Goal: Transaction & Acquisition: Purchase product/service

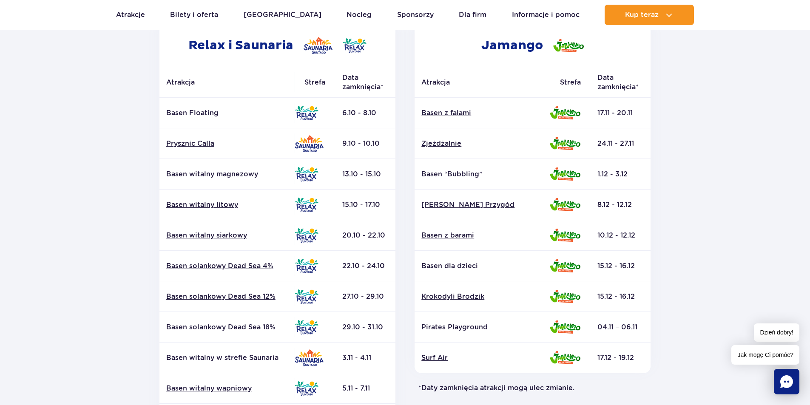
scroll to position [170, 0]
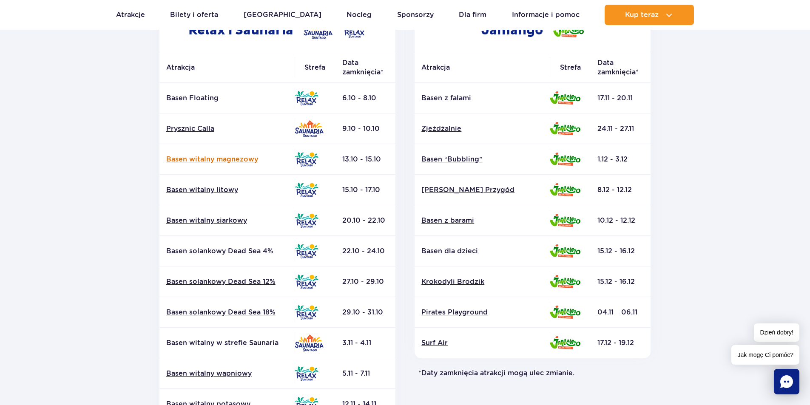
click at [231, 162] on link "Basen witalny magnezowy" at bounding box center [227, 159] width 122 height 9
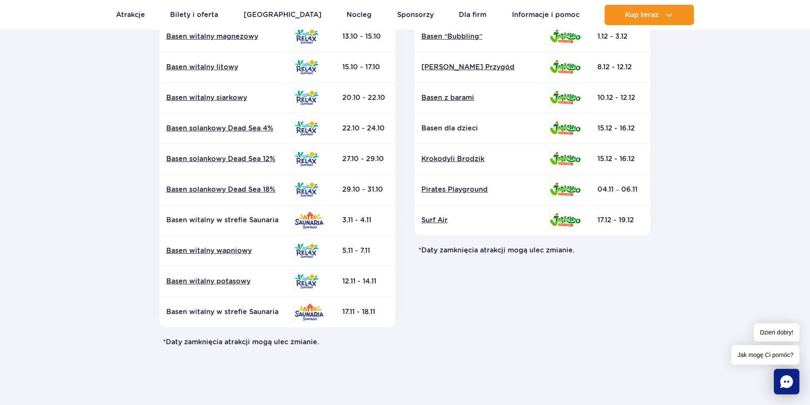
scroll to position [298, 0]
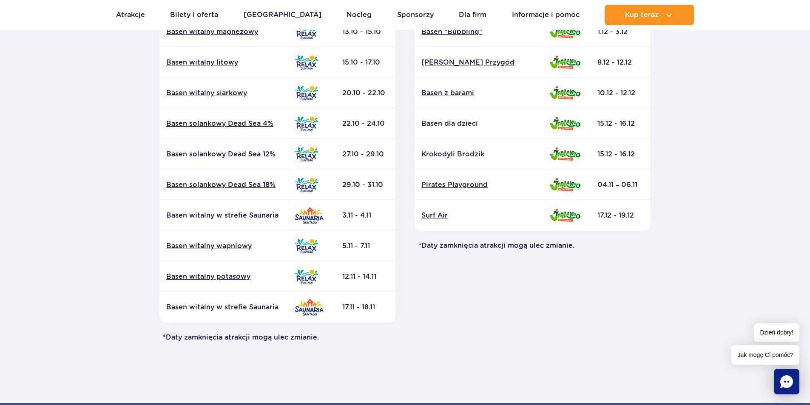
click at [254, 307] on p "Basen witalny w strefie Saunaria" at bounding box center [227, 307] width 122 height 9
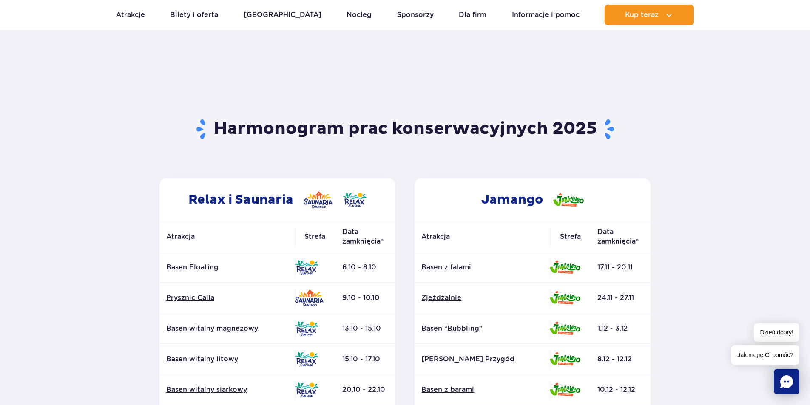
scroll to position [0, 0]
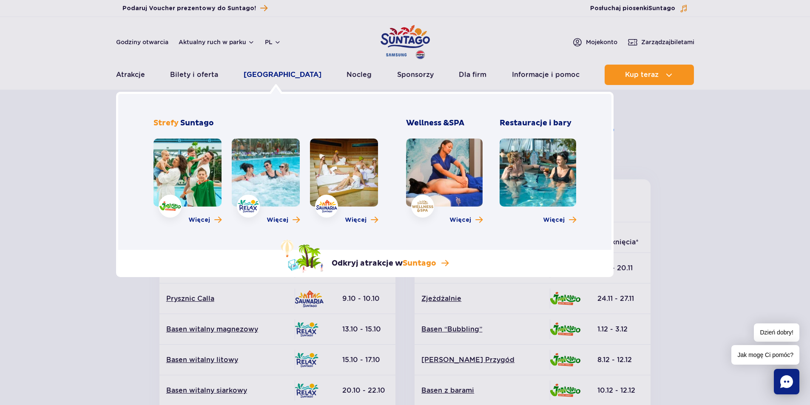
click at [271, 76] on link "[GEOGRAPHIC_DATA]" at bounding box center [283, 75] width 78 height 20
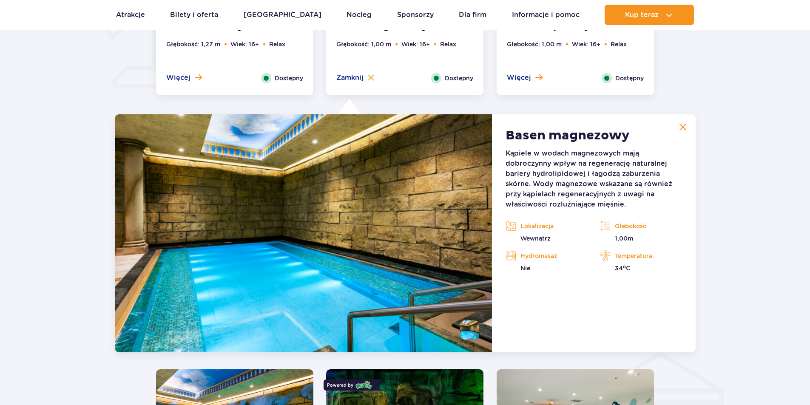
scroll to position [791, 0]
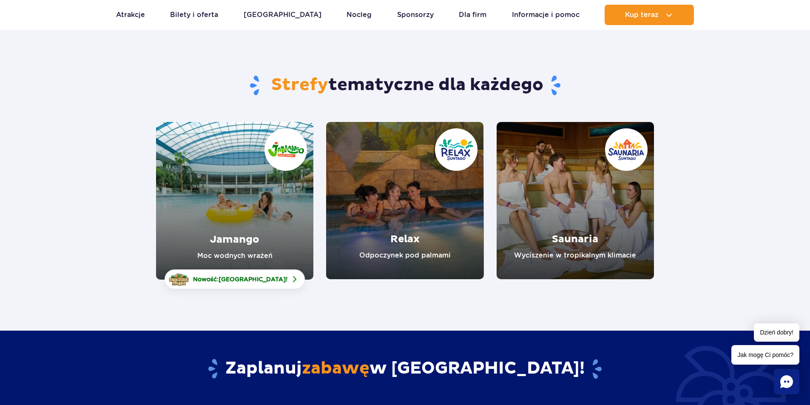
scroll to position [43, 0]
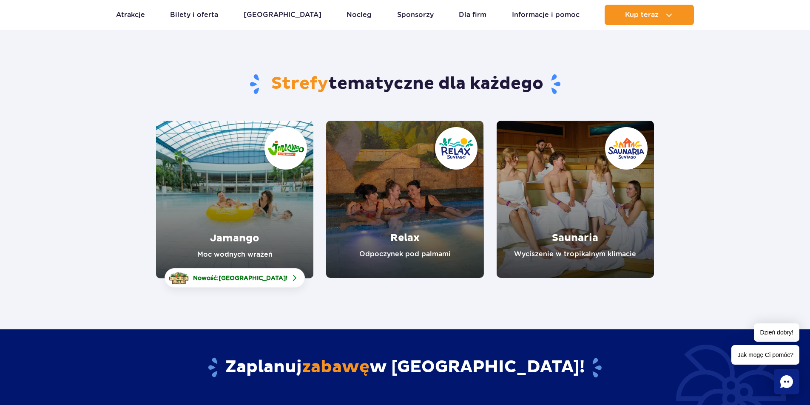
click at [407, 235] on link "Relax" at bounding box center [404, 199] width 157 height 157
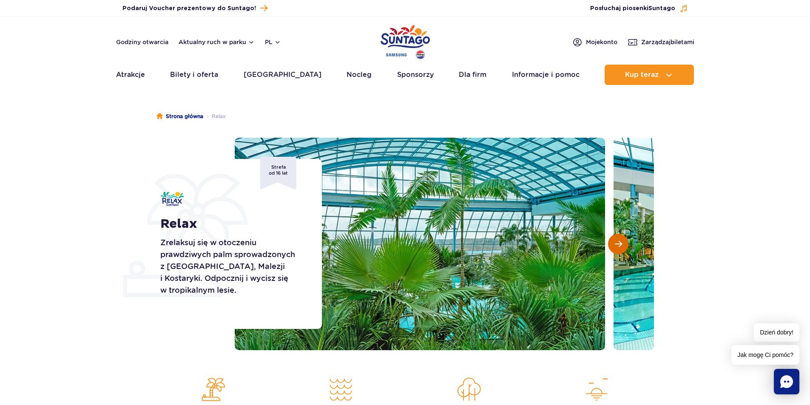
click at [612, 248] on button "Następny slajd" at bounding box center [618, 244] width 20 height 20
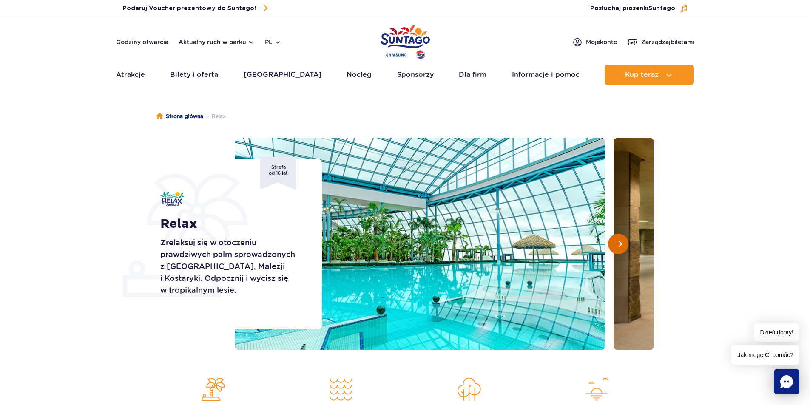
click at [612, 248] on button "Następny slajd" at bounding box center [618, 244] width 20 height 20
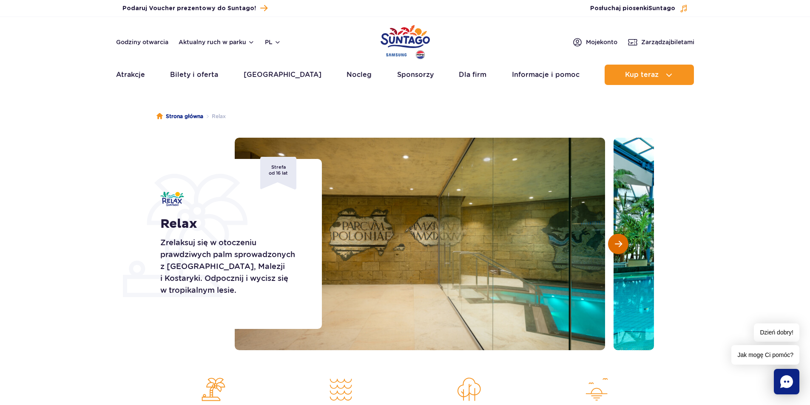
click at [614, 246] on button "Następny slajd" at bounding box center [618, 244] width 20 height 20
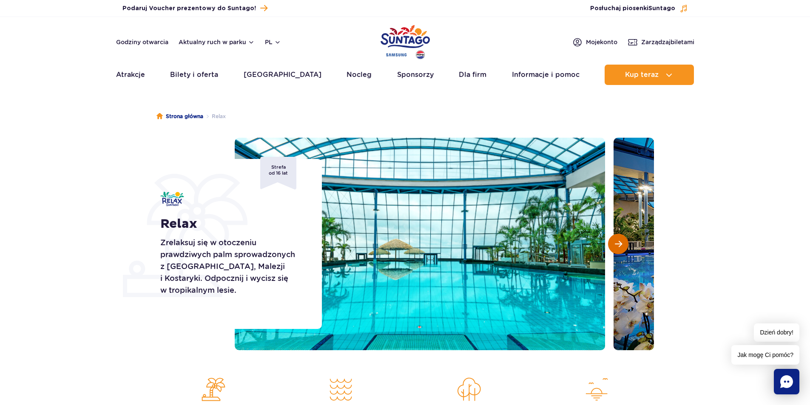
click at [614, 246] on button "Następny slajd" at bounding box center [618, 244] width 20 height 20
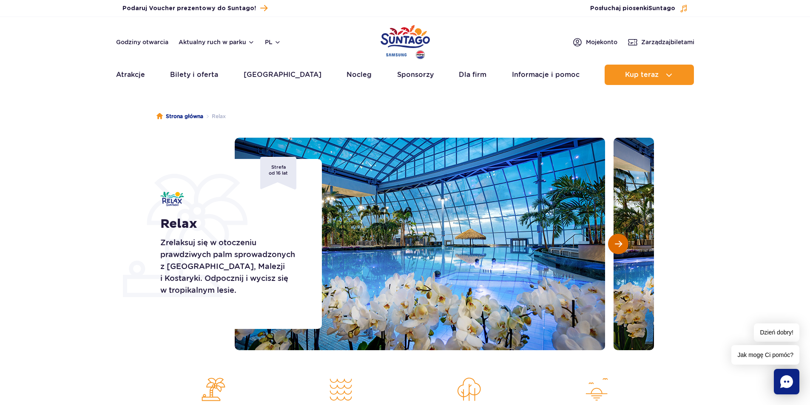
click at [614, 246] on button "Następny slajd" at bounding box center [618, 244] width 20 height 20
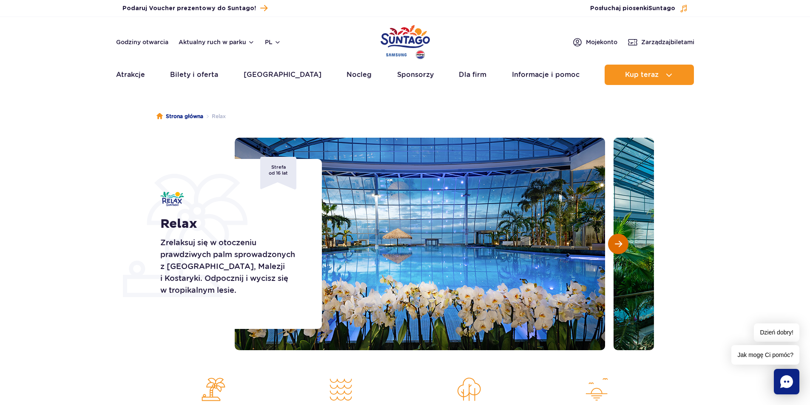
click at [614, 246] on button "Następny slajd" at bounding box center [618, 244] width 20 height 20
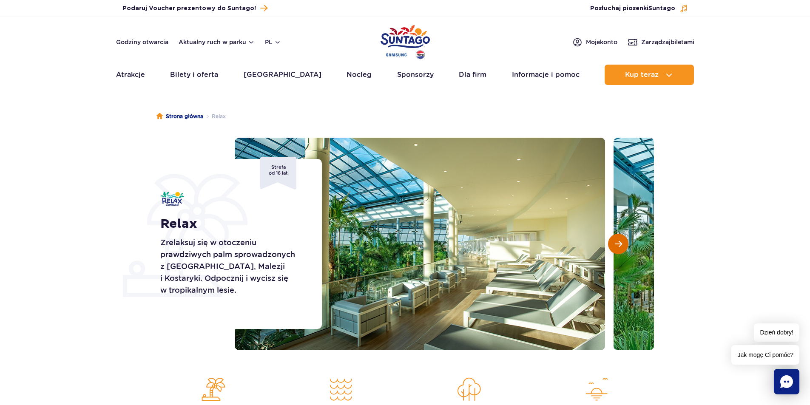
click at [614, 246] on button "Następny slajd" at bounding box center [618, 244] width 20 height 20
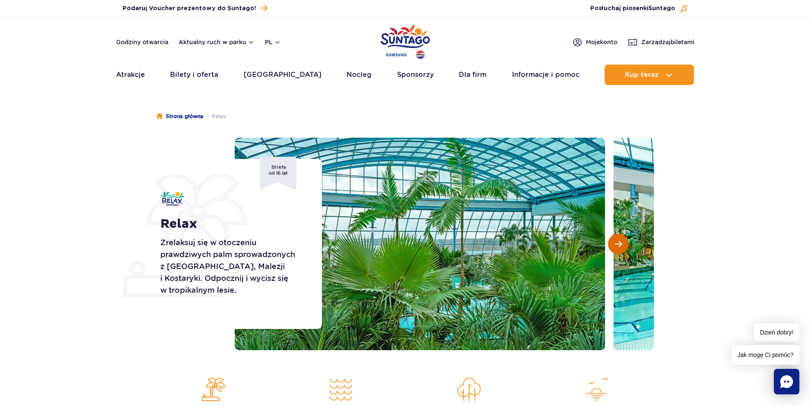
click at [614, 246] on button "Następny slajd" at bounding box center [618, 244] width 20 height 20
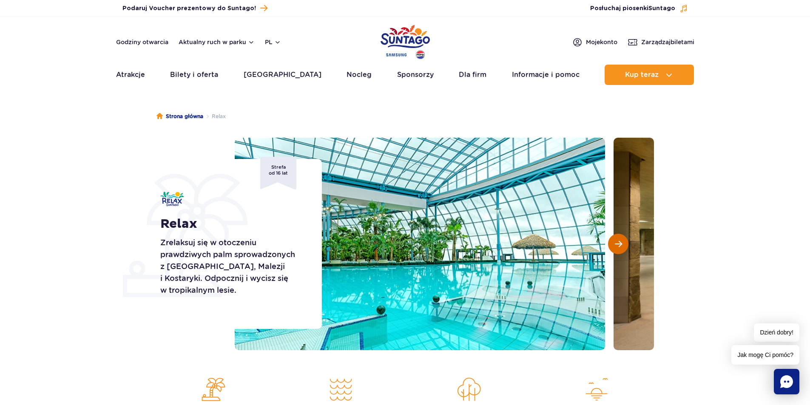
click at [614, 246] on button "Następny slajd" at bounding box center [618, 244] width 20 height 20
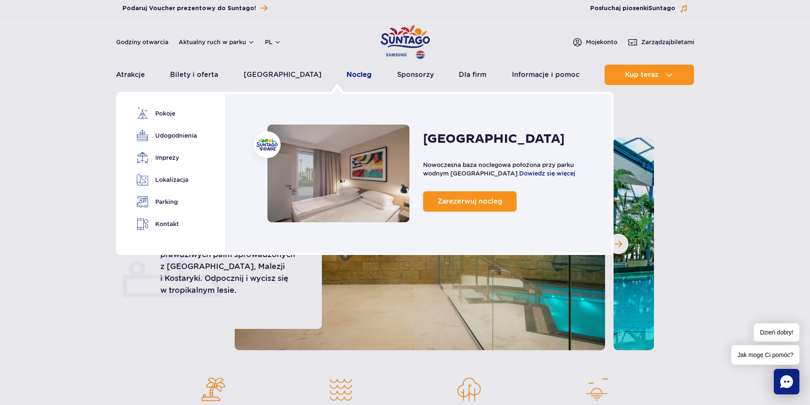
click at [347, 76] on link "Nocleg" at bounding box center [359, 75] width 25 height 20
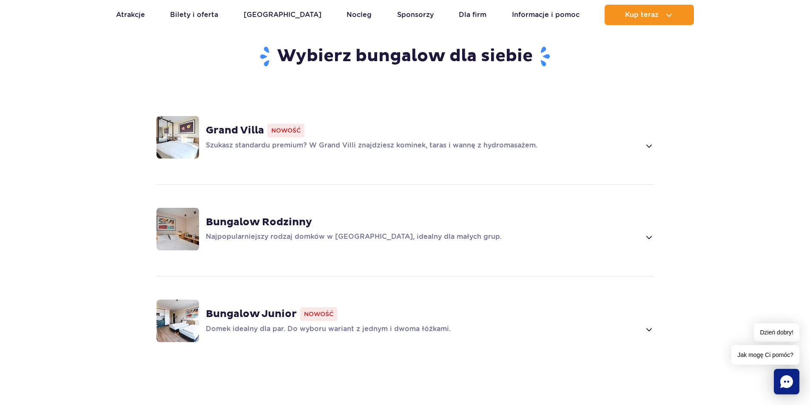
scroll to position [595, 0]
click at [307, 307] on span "Nowość" at bounding box center [318, 314] width 37 height 14
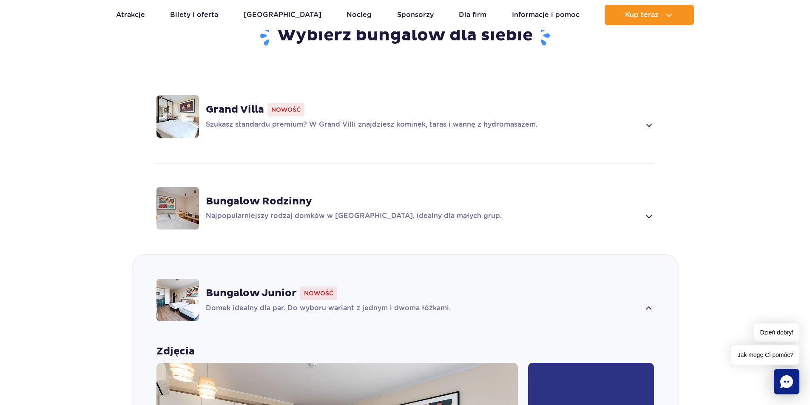
scroll to position [605, 0]
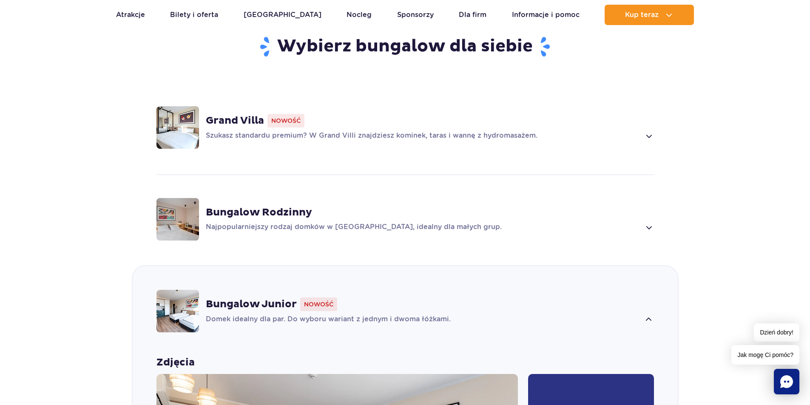
click at [286, 206] on strong "Bungalow Rodzinny" at bounding box center [259, 212] width 106 height 13
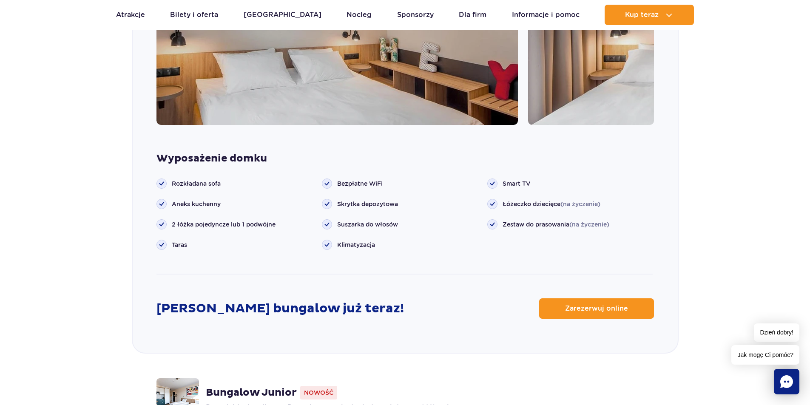
scroll to position [982, 0]
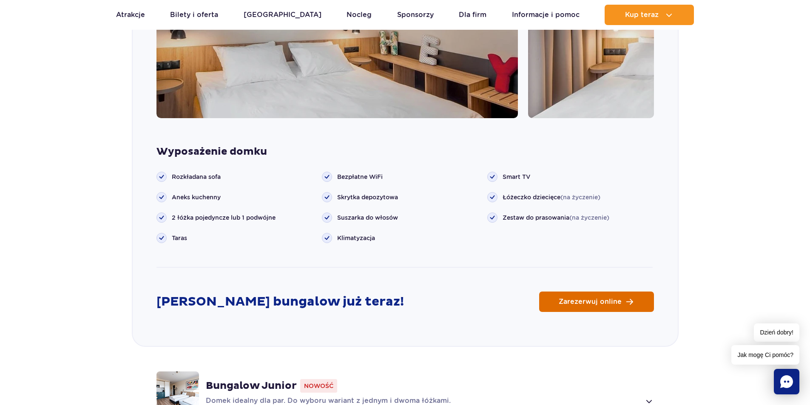
click at [563, 299] on span "Zarezerwuj online" at bounding box center [590, 302] width 63 height 7
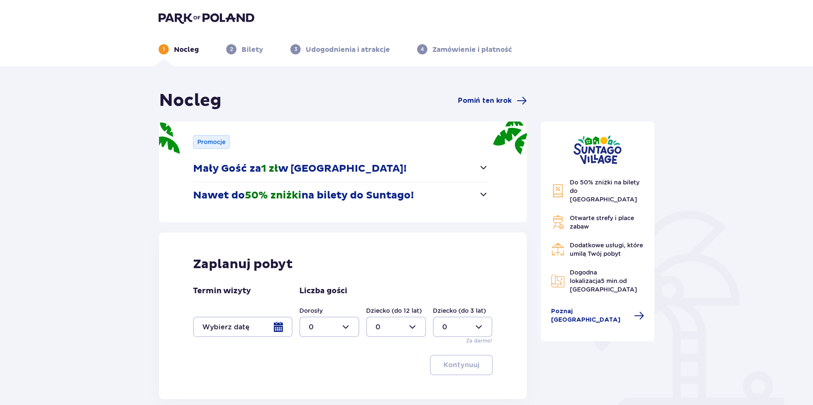
click at [276, 328] on div at bounding box center [243, 327] width 100 height 20
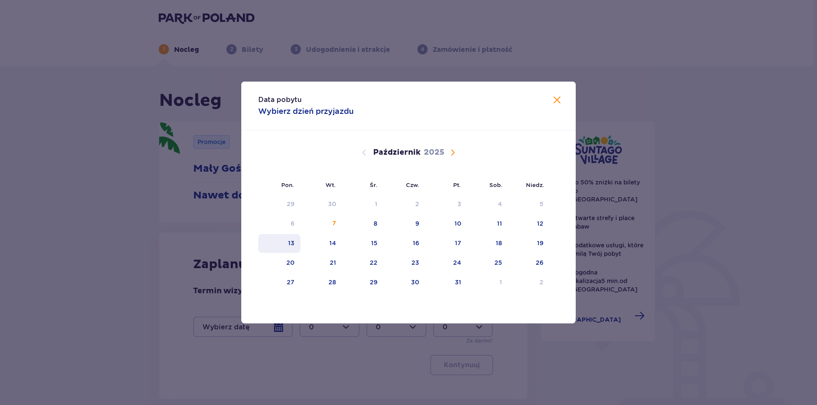
click at [291, 245] on div "13" at bounding box center [291, 243] width 6 height 9
click at [331, 245] on div "14" at bounding box center [332, 243] width 7 height 9
type input "13.10.25 - 14.10.25"
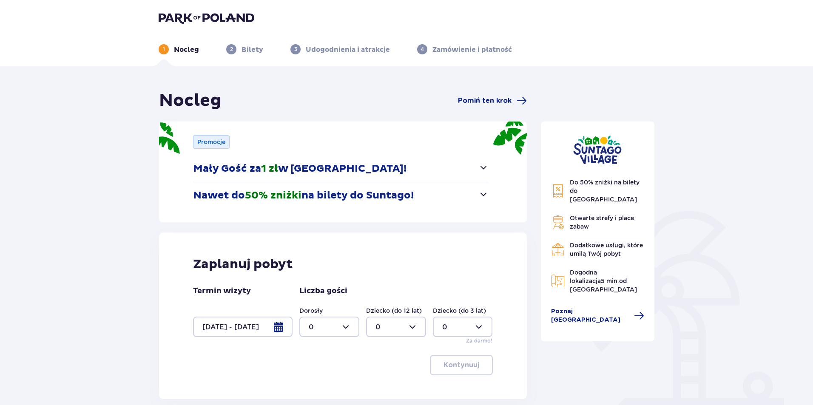
click at [346, 330] on div at bounding box center [329, 327] width 60 height 20
click at [339, 296] on div "3" at bounding box center [329, 297] width 41 height 9
type input "3"
click at [444, 363] on p "Kontynuuj" at bounding box center [462, 365] width 36 height 9
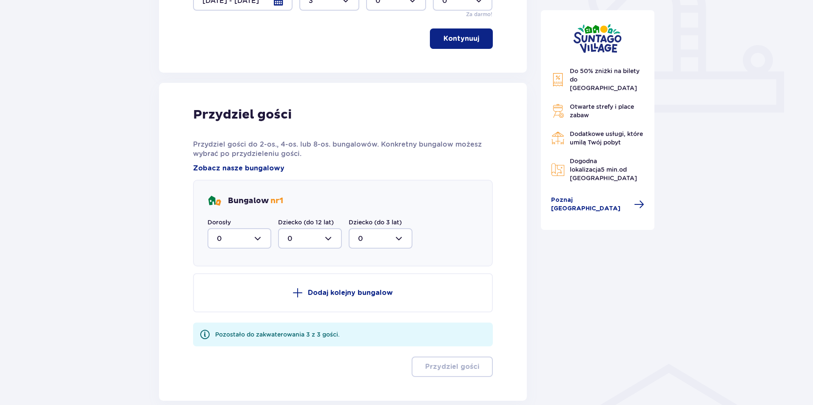
scroll to position [373, 0]
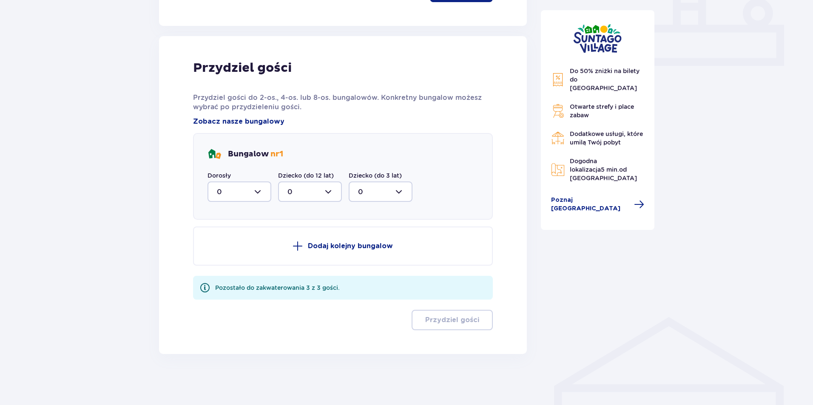
click at [258, 194] on div at bounding box center [240, 192] width 64 height 20
click at [227, 271] on div "3" at bounding box center [239, 271] width 45 height 9
type input "3"
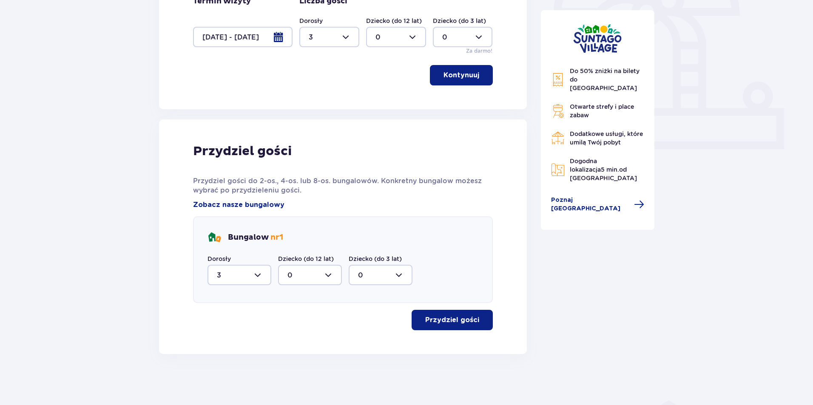
scroll to position [290, 0]
click at [442, 324] on p "Przydziel gości" at bounding box center [452, 320] width 54 height 9
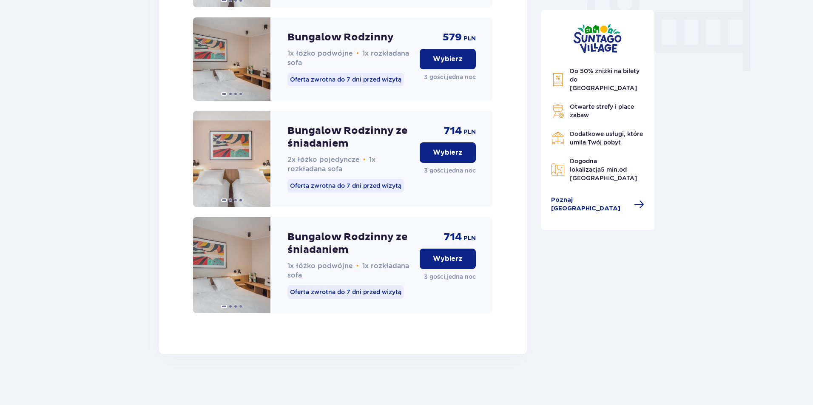
scroll to position [812, 0]
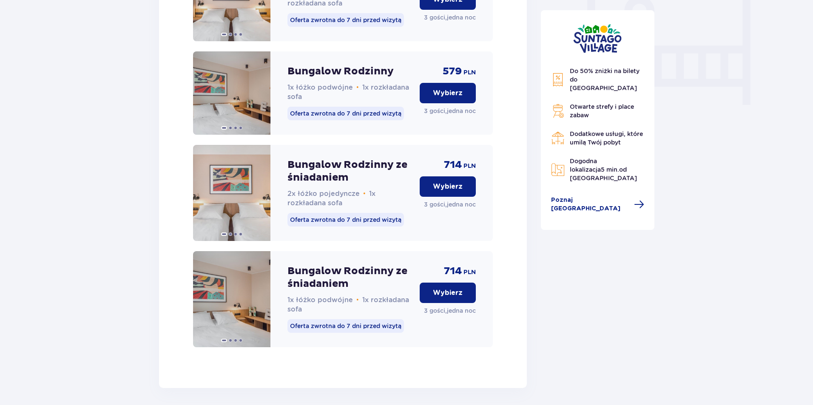
click at [450, 191] on p "Wybierz" at bounding box center [448, 186] width 30 height 9
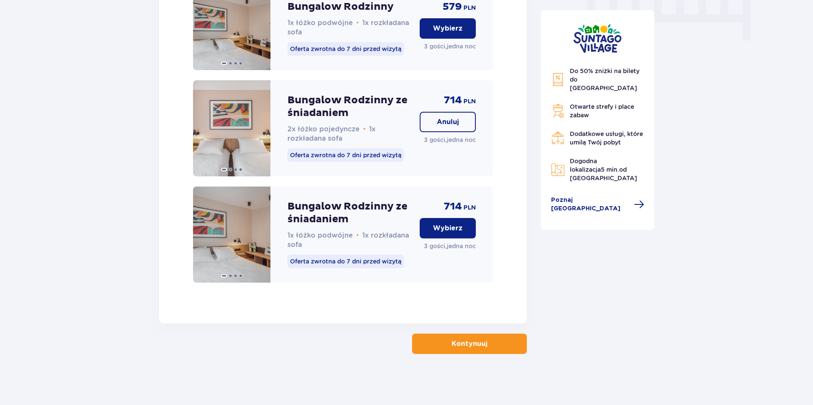
scroll to position [886, 0]
click at [468, 346] on p "Kontynuuj" at bounding box center [470, 343] width 36 height 9
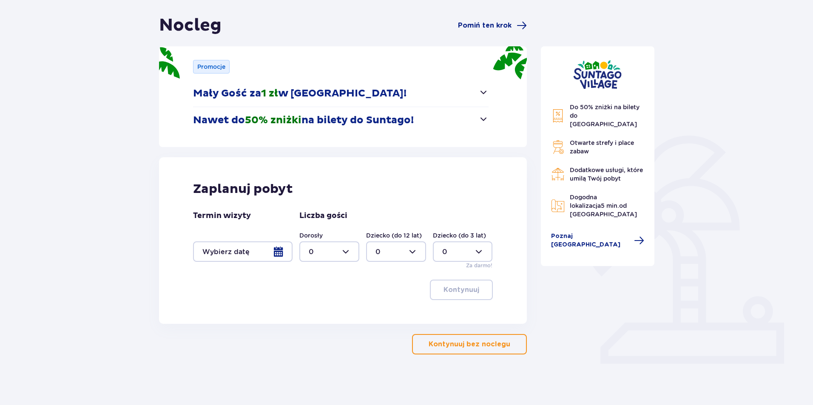
scroll to position [76, 0]
click at [261, 118] on span "50% zniżki" at bounding box center [273, 120] width 57 height 13
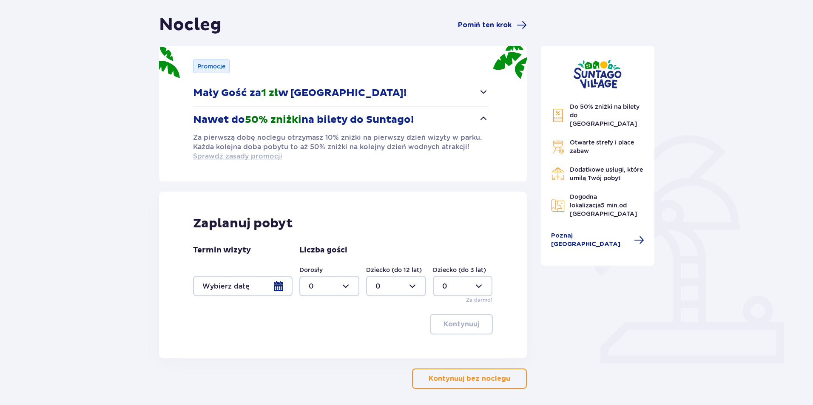
click at [246, 155] on span "Sprawdź zasady promocji" at bounding box center [237, 156] width 89 height 9
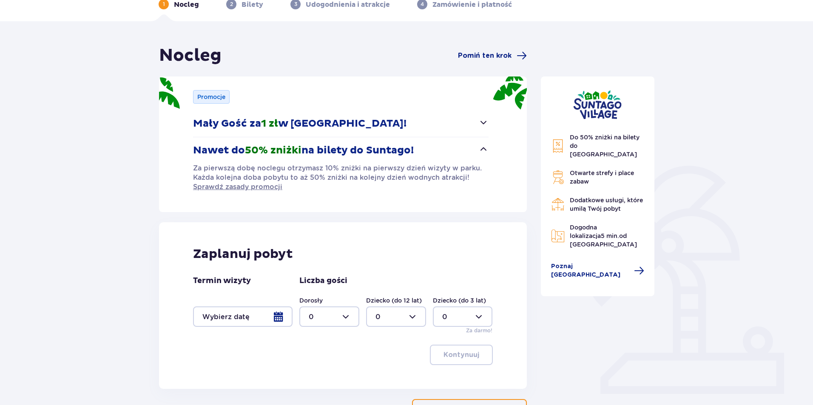
scroll to position [0, 0]
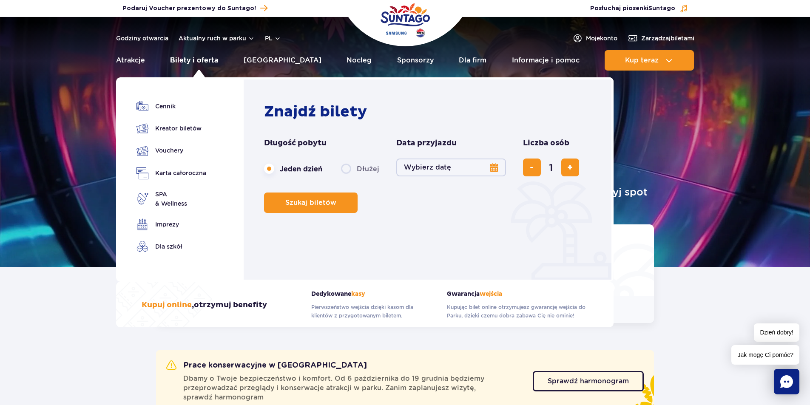
click at [191, 61] on link "Bilety i oferta" at bounding box center [194, 60] width 48 height 20
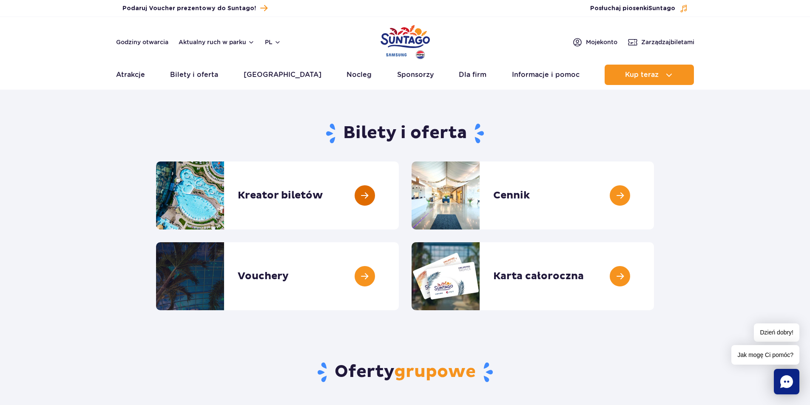
click at [399, 191] on link at bounding box center [399, 196] width 0 height 68
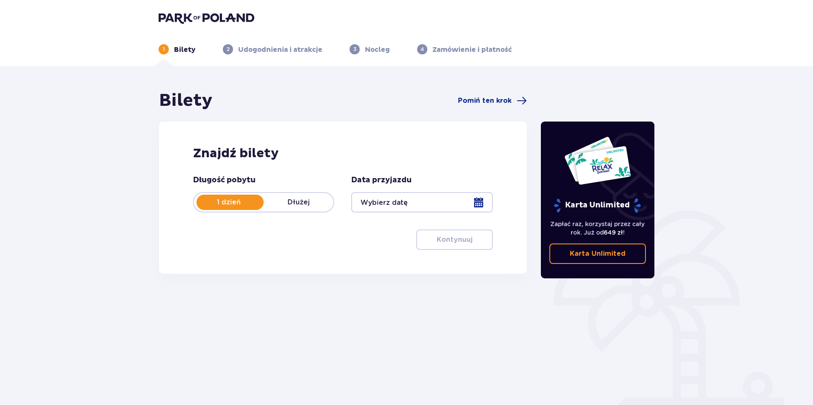
click at [478, 202] on div at bounding box center [421, 202] width 141 height 20
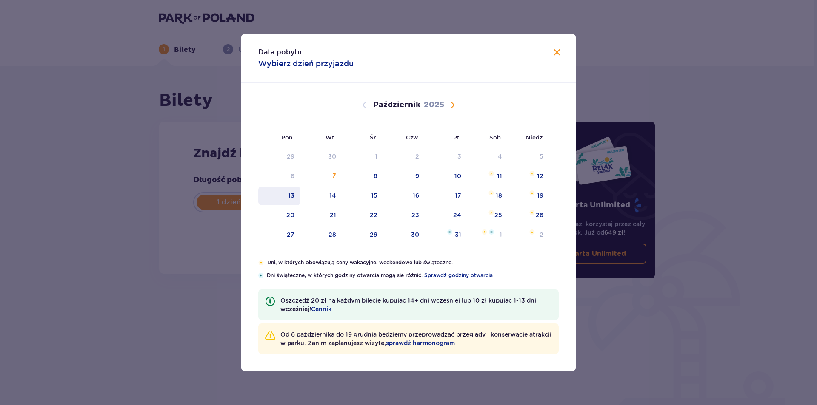
click at [295, 195] on div "13" at bounding box center [279, 196] width 42 height 19
type input "[DATE]"
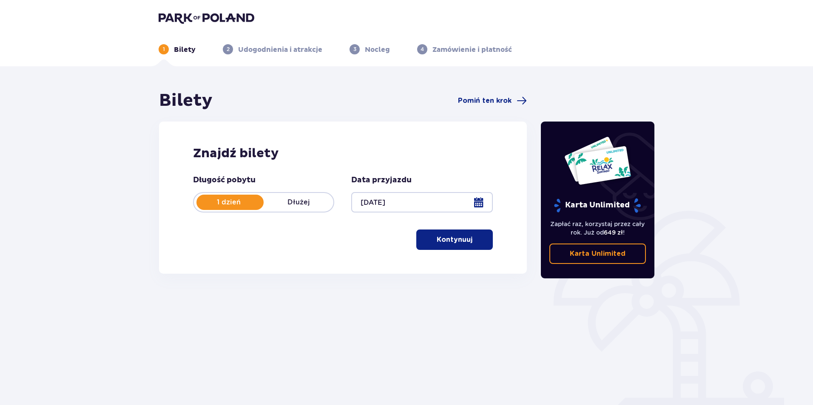
click at [455, 237] on p "Kontynuuj" at bounding box center [455, 239] width 36 height 9
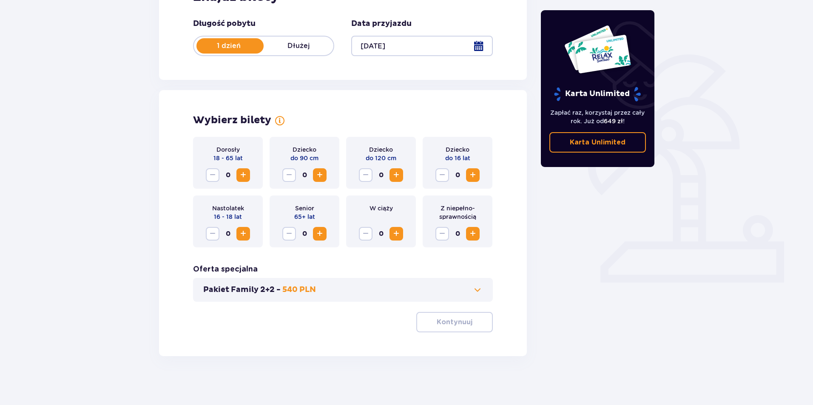
scroll to position [159, 0]
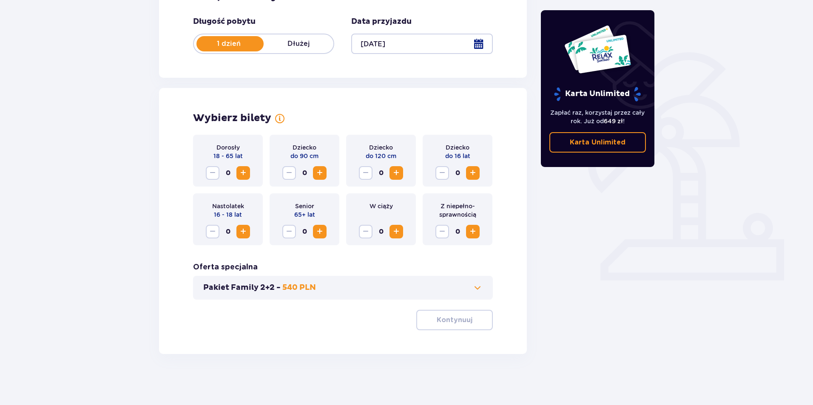
click at [243, 172] on span "Zwiększ" at bounding box center [243, 173] width 10 height 10
click at [244, 229] on span "Zwiększ" at bounding box center [243, 232] width 10 height 10
click at [448, 317] on p "Kontynuuj" at bounding box center [455, 320] width 36 height 9
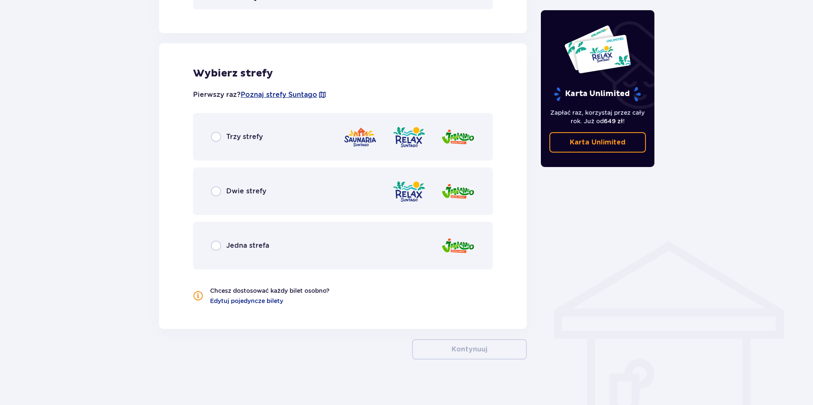
scroll to position [455, 0]
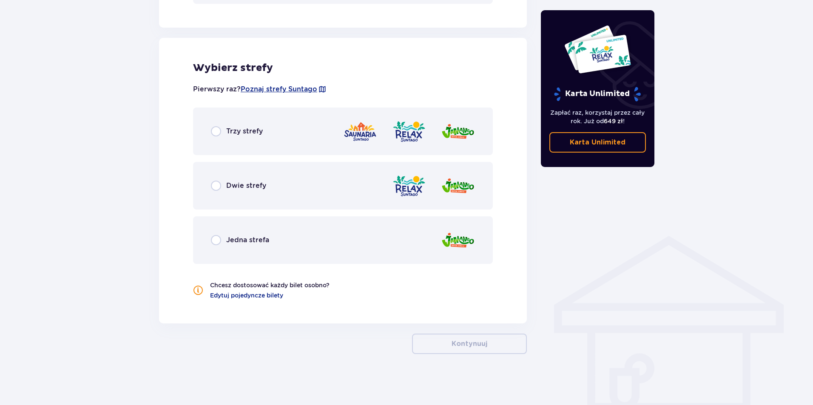
click at [216, 184] on input "radio" at bounding box center [216, 186] width 10 height 10
radio input "true"
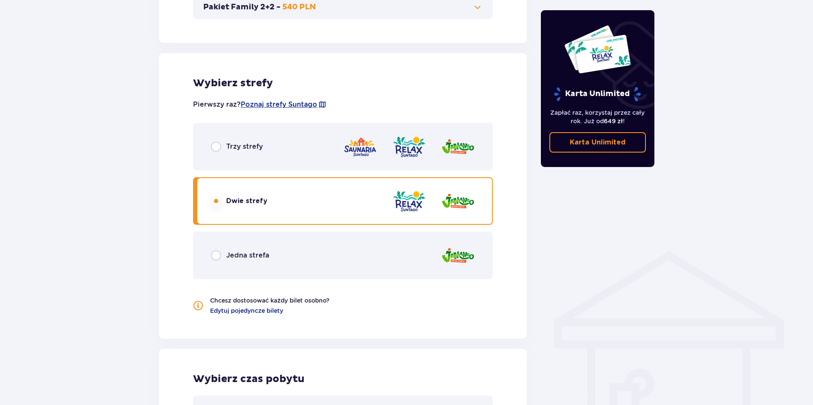
scroll to position [434, 0]
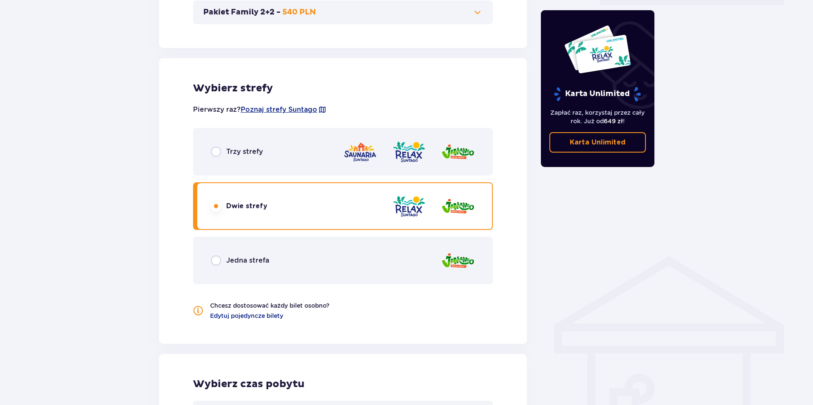
click at [220, 151] on input "radio" at bounding box center [216, 152] width 10 height 10
radio input "true"
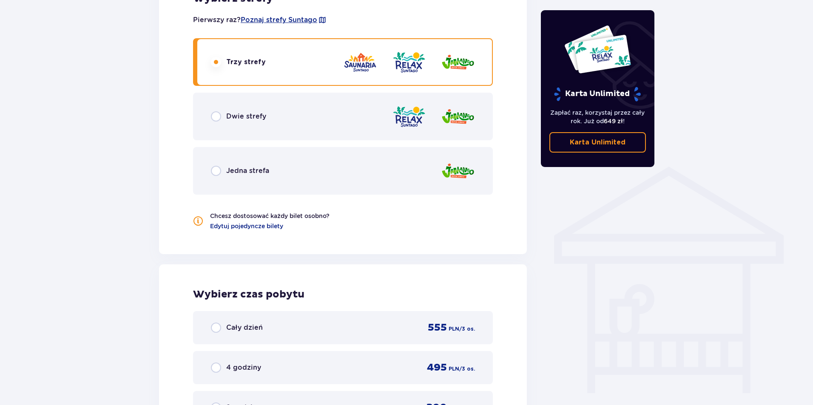
scroll to position [519, 0]
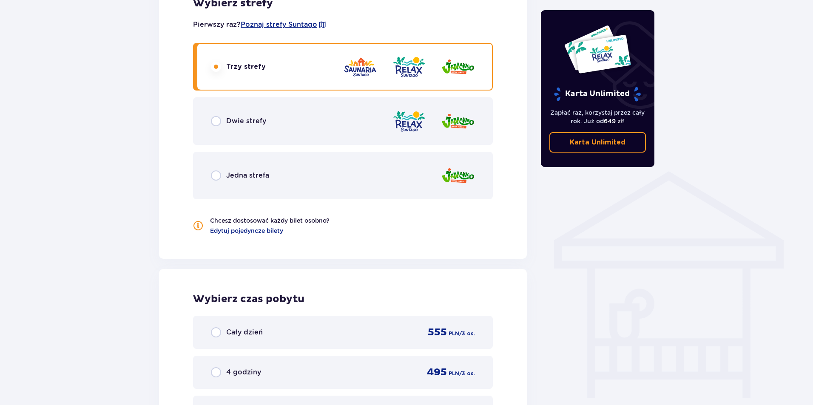
click at [217, 177] on input "radio" at bounding box center [216, 176] width 10 height 10
radio input "true"
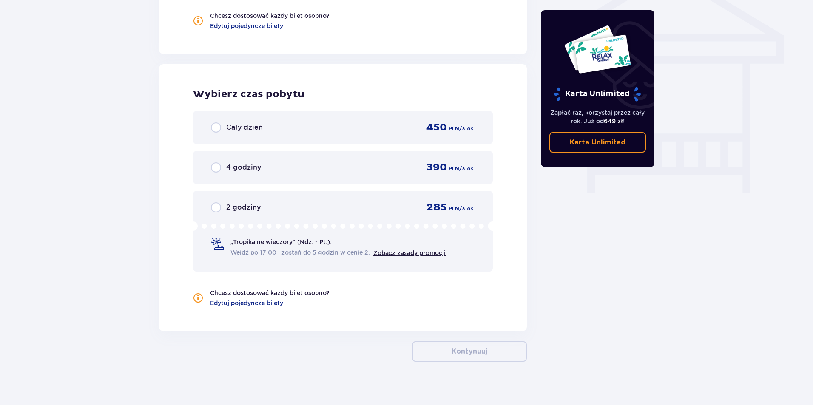
scroll to position [732, 0]
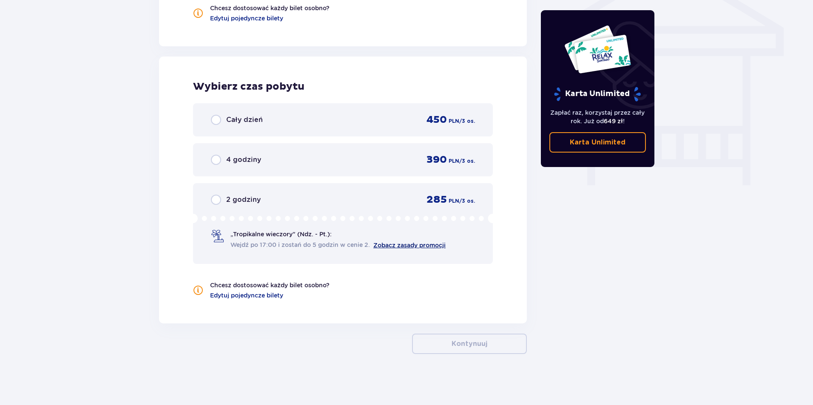
click at [392, 245] on link "Zobacz zasady promocji" at bounding box center [409, 245] width 72 height 7
click at [213, 198] on input "radio" at bounding box center [216, 200] width 10 height 10
radio input "true"
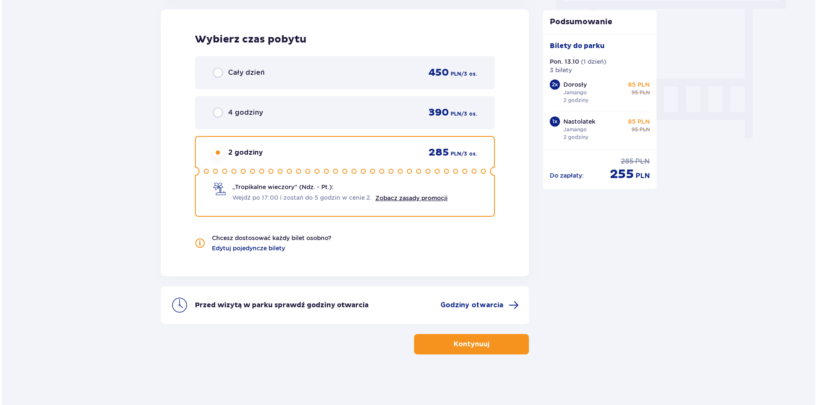
scroll to position [780, 0]
click at [481, 308] on span "Godziny otwarcia" at bounding box center [470, 304] width 63 height 9
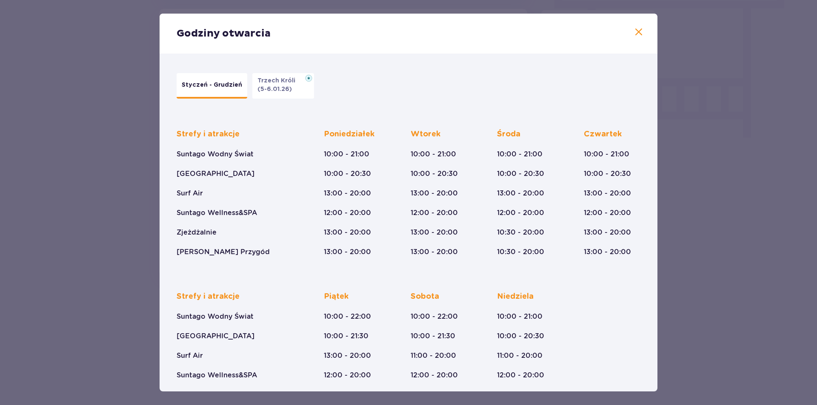
click at [211, 91] on button "Styczeń - Grudzień" at bounding box center [212, 86] width 71 height 26
click at [282, 91] on p "(5-6.01.26)" at bounding box center [274, 89] width 34 height 9
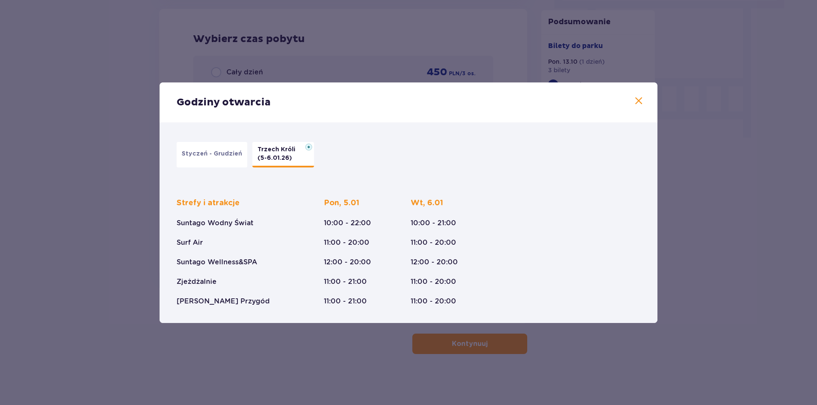
click at [208, 153] on p "Styczeń - Grudzień" at bounding box center [212, 154] width 60 height 9
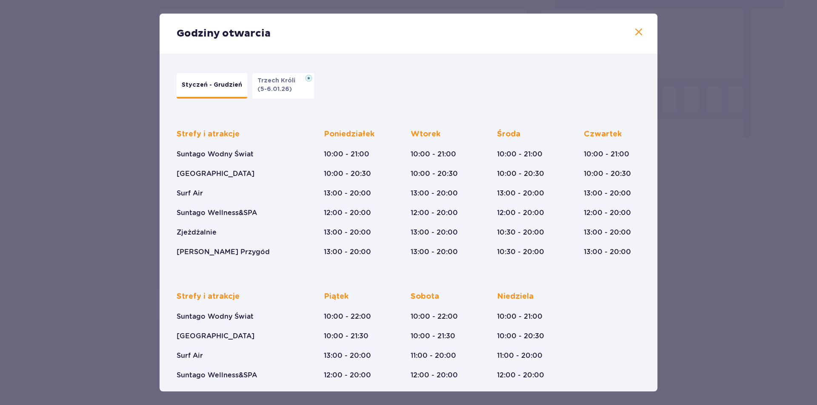
click at [633, 32] on span at bounding box center [638, 32] width 10 height 10
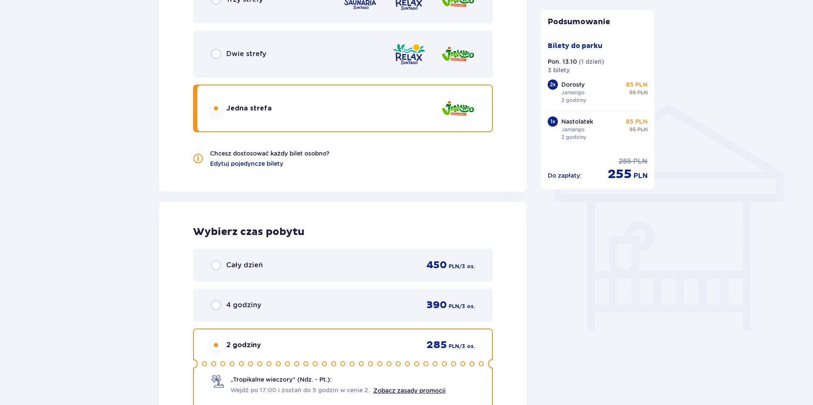
scroll to position [567, 0]
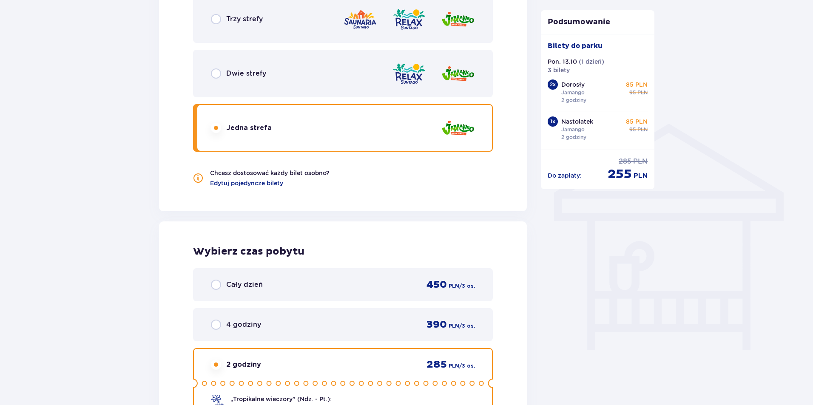
click at [216, 74] on input "radio" at bounding box center [216, 73] width 10 height 10
radio input "true"
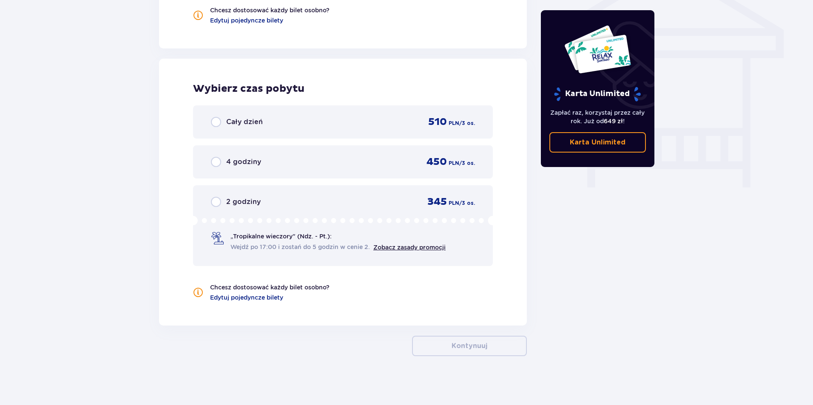
scroll to position [732, 0]
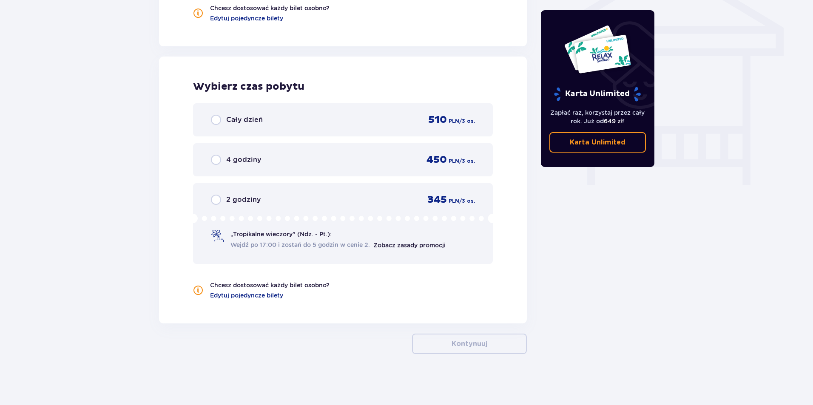
click at [212, 199] on input "radio" at bounding box center [216, 200] width 10 height 10
radio input "true"
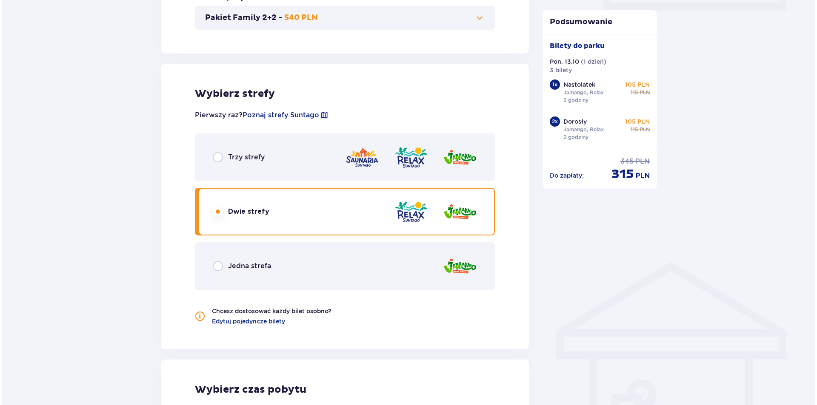
scroll to position [439, 0]
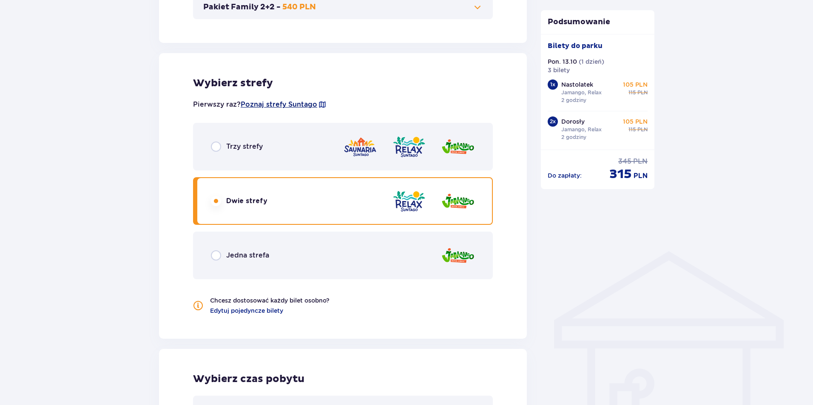
click at [293, 105] on span "Poznaj strefy Suntago" at bounding box center [279, 104] width 77 height 9
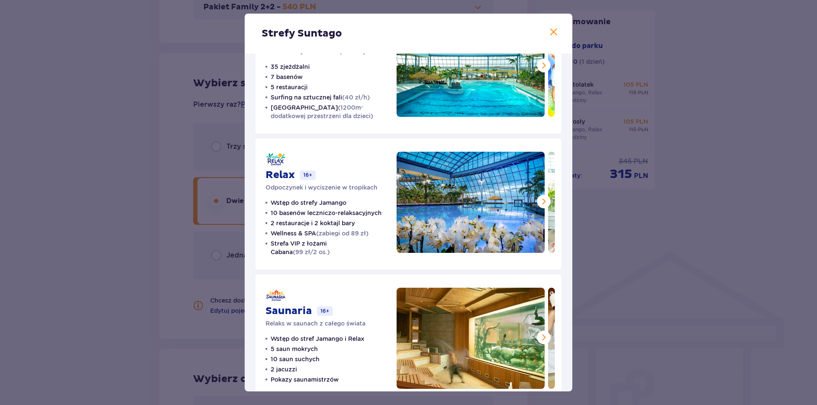
scroll to position [84, 0]
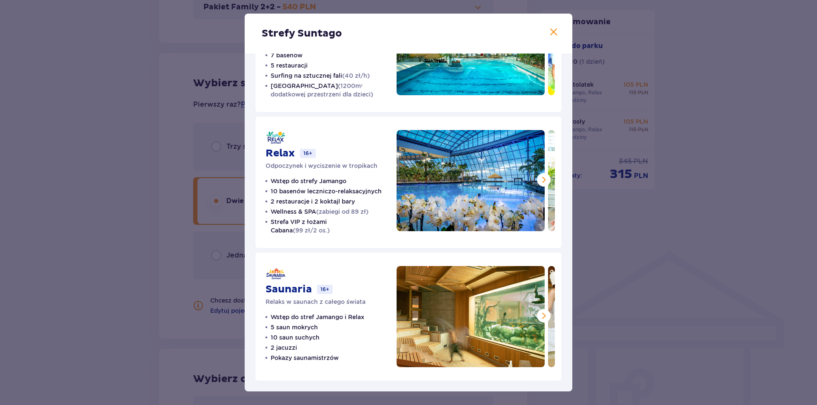
click at [541, 181] on span at bounding box center [543, 180] width 10 height 10
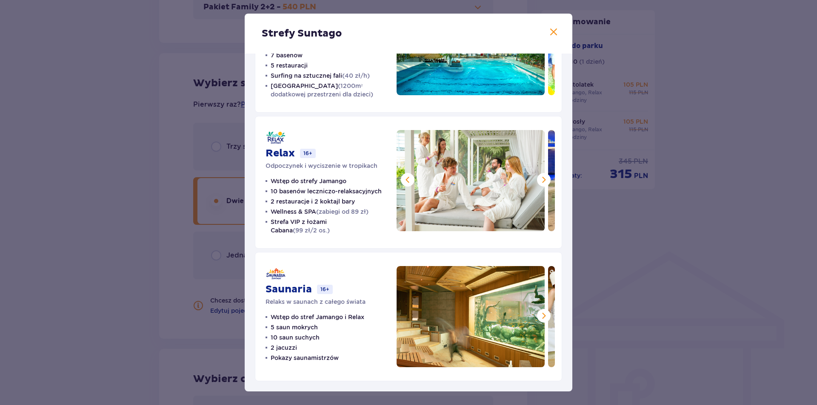
click at [541, 181] on span at bounding box center [543, 180] width 10 height 10
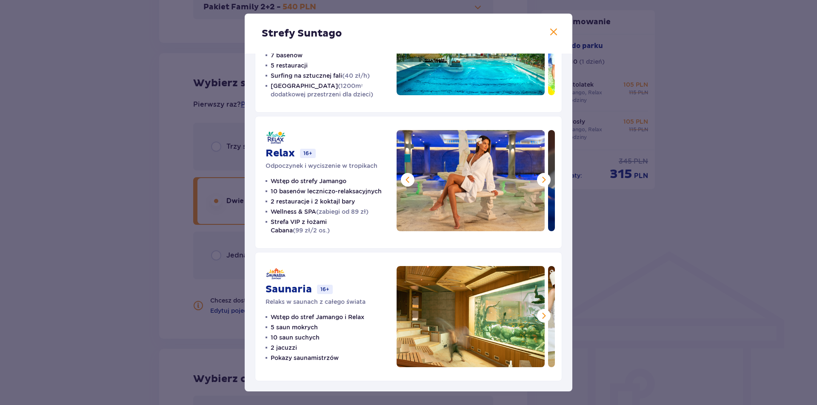
click at [541, 181] on span at bounding box center [543, 180] width 10 height 10
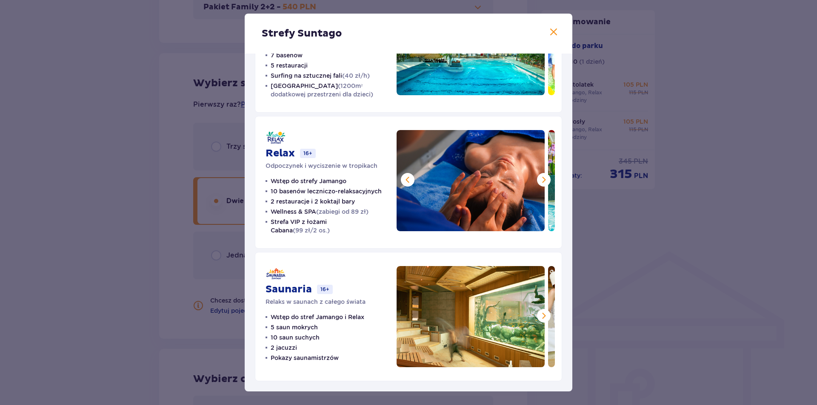
click at [541, 181] on span at bounding box center [543, 180] width 10 height 10
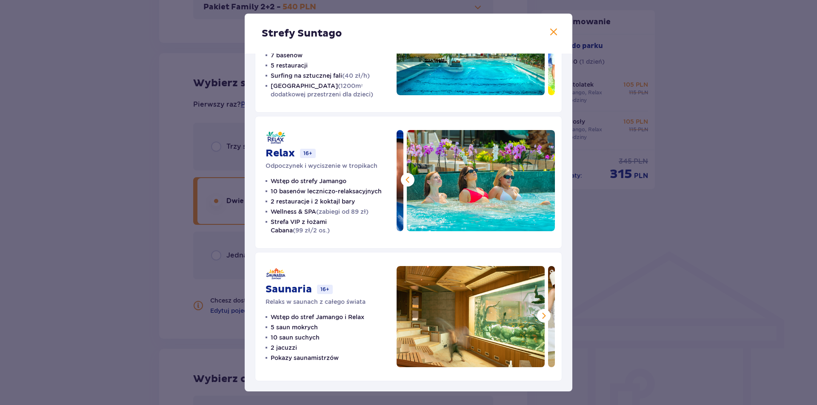
click at [541, 181] on img at bounding box center [481, 180] width 148 height 101
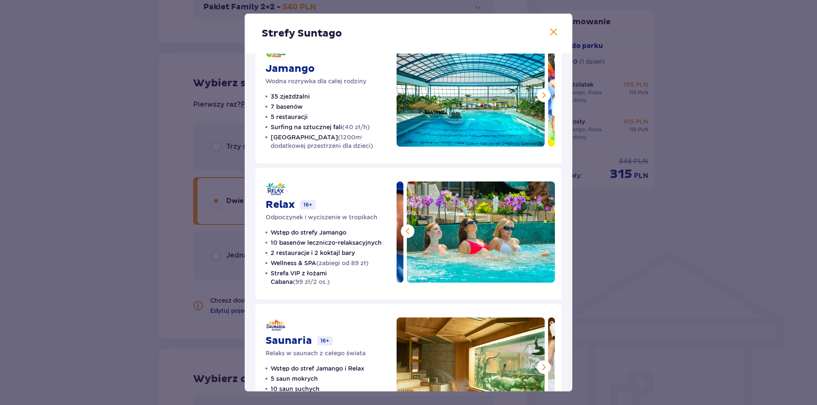
scroll to position [0, 0]
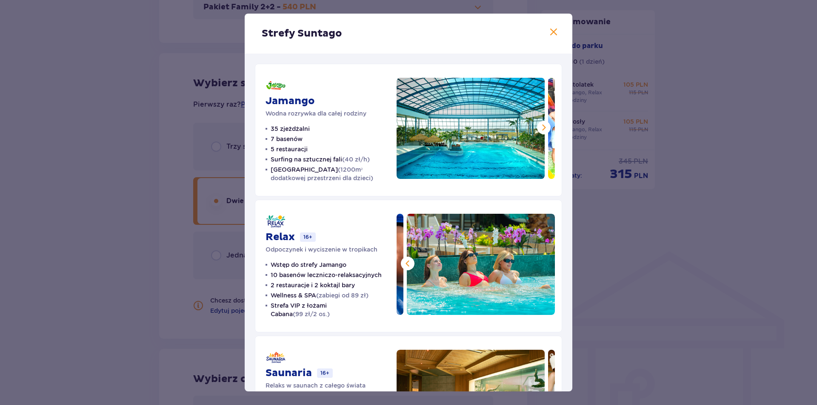
click at [538, 126] on span at bounding box center [543, 127] width 10 height 10
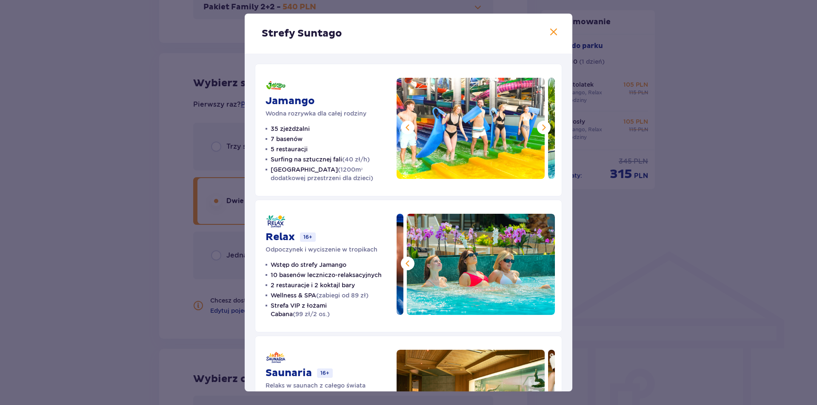
click at [538, 126] on span at bounding box center [543, 127] width 10 height 10
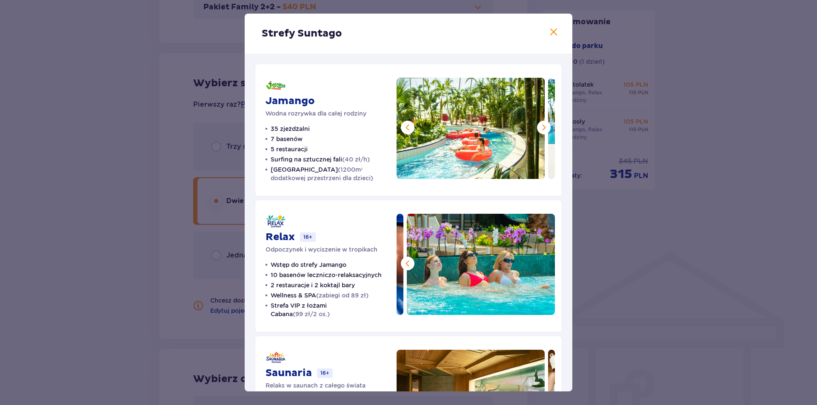
click at [538, 126] on span at bounding box center [543, 127] width 10 height 10
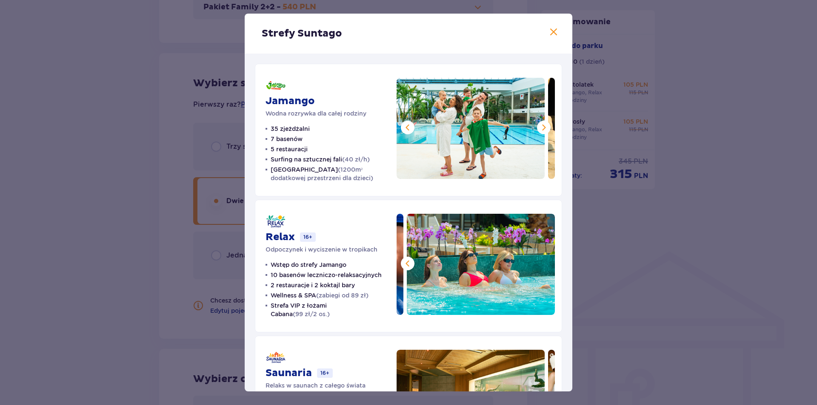
click at [538, 126] on span at bounding box center [543, 127] width 10 height 10
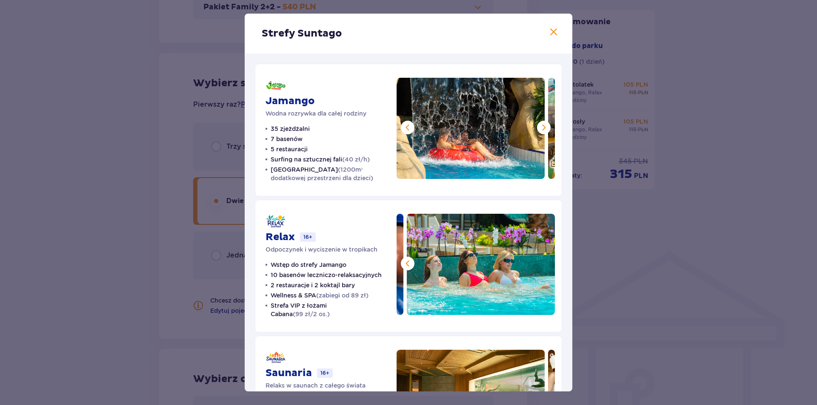
click at [538, 126] on span at bounding box center [543, 127] width 10 height 10
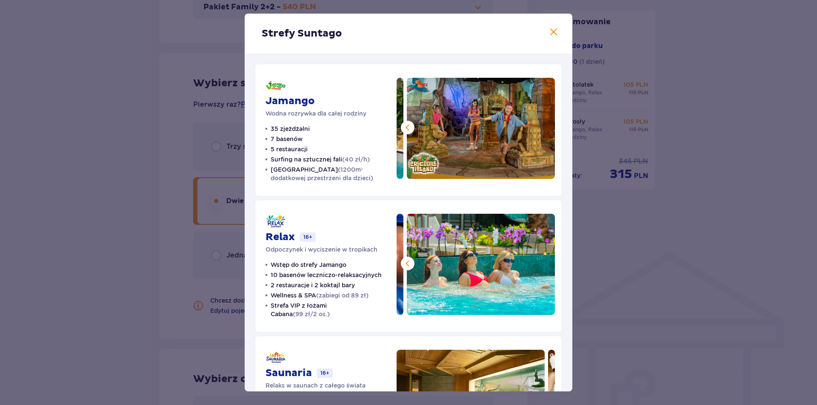
click at [537, 126] on img at bounding box center [481, 128] width 148 height 101
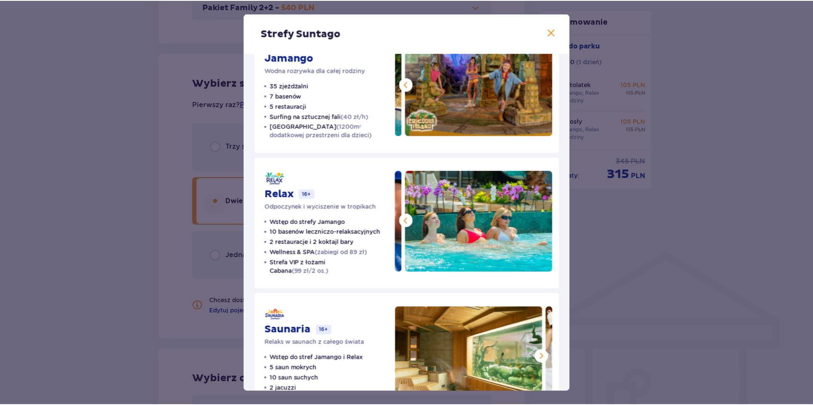
scroll to position [84, 0]
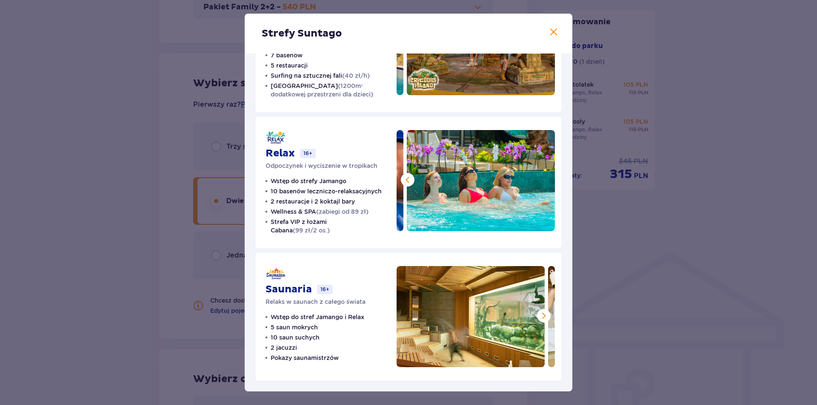
click at [540, 320] on span at bounding box center [543, 316] width 10 height 10
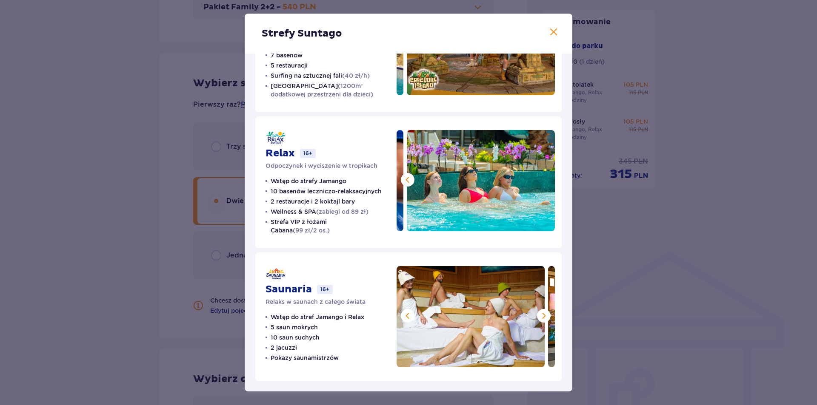
click at [540, 320] on span at bounding box center [543, 316] width 10 height 10
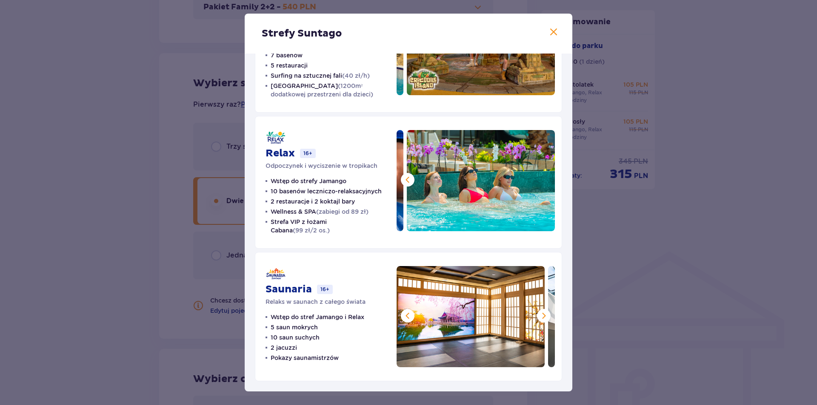
click at [540, 320] on span at bounding box center [543, 316] width 10 height 10
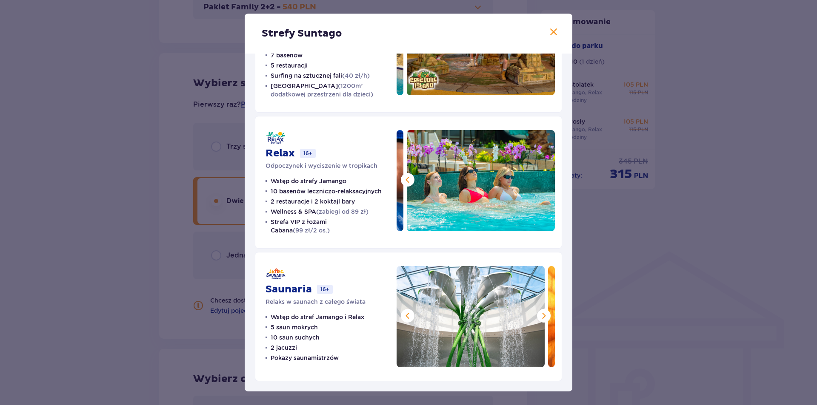
click at [557, 31] on div "Strefy Suntago" at bounding box center [409, 34] width 328 height 40
click at [553, 30] on span at bounding box center [553, 32] width 10 height 10
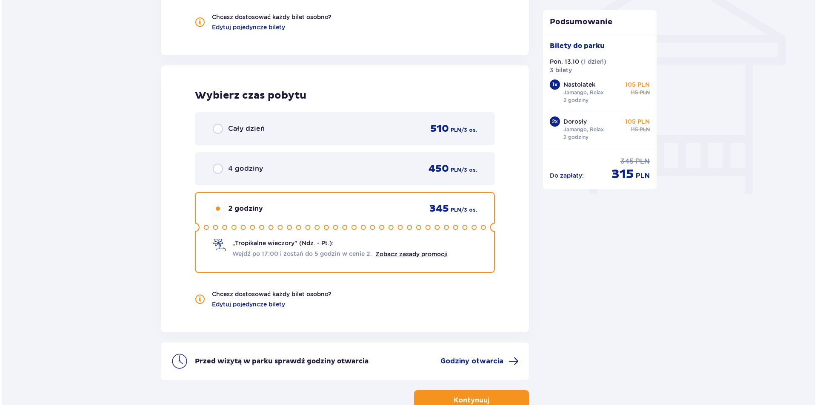
scroll to position [766, 0]
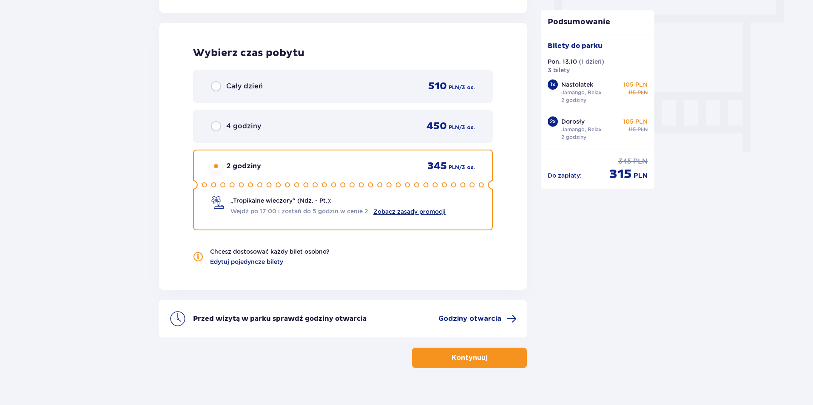
click at [429, 210] on link "Zobacz zasady promocji" at bounding box center [409, 211] width 72 height 7
click at [453, 319] on span "Godziny otwarcia" at bounding box center [470, 318] width 63 height 9
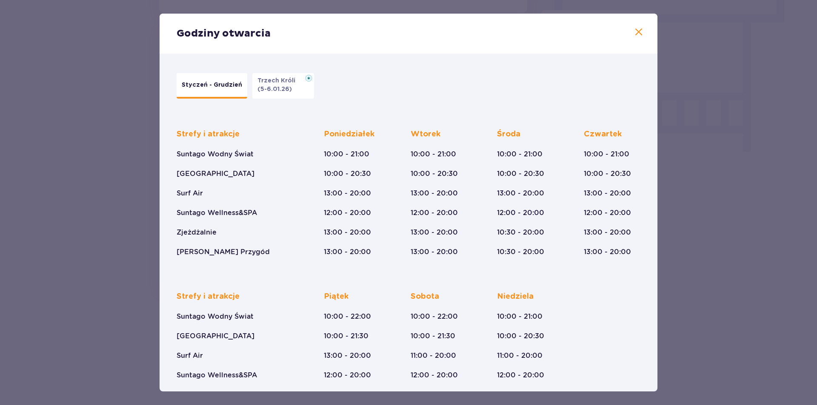
click at [296, 95] on button "Trzech Króli (5-6.01.26)" at bounding box center [283, 86] width 62 height 26
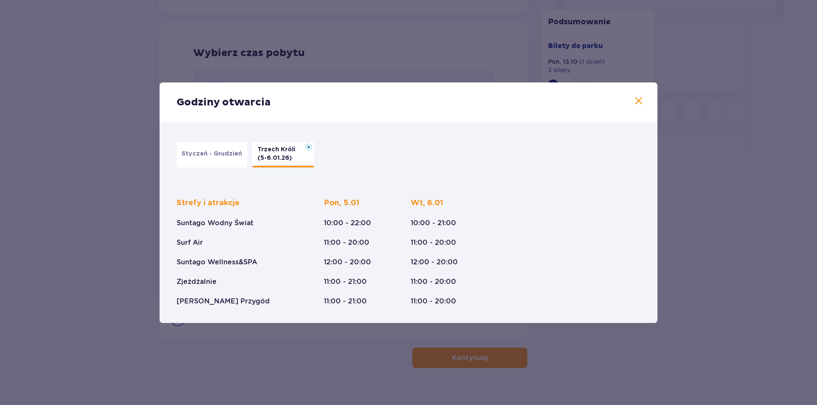
click at [202, 155] on p "Styczeń - Grudzień" at bounding box center [212, 154] width 60 height 9
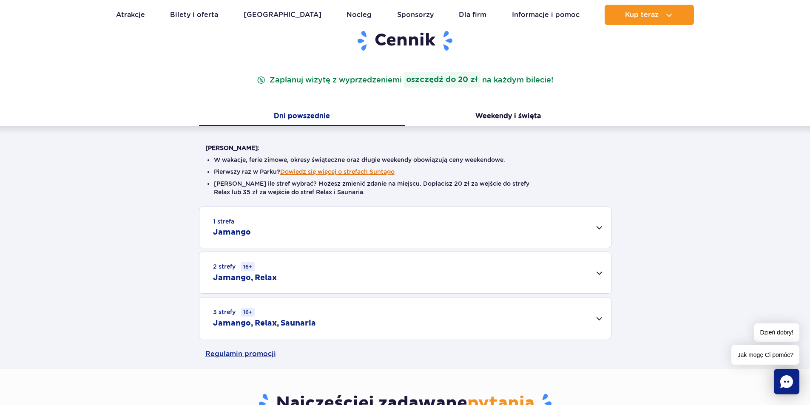
scroll to position [128, 0]
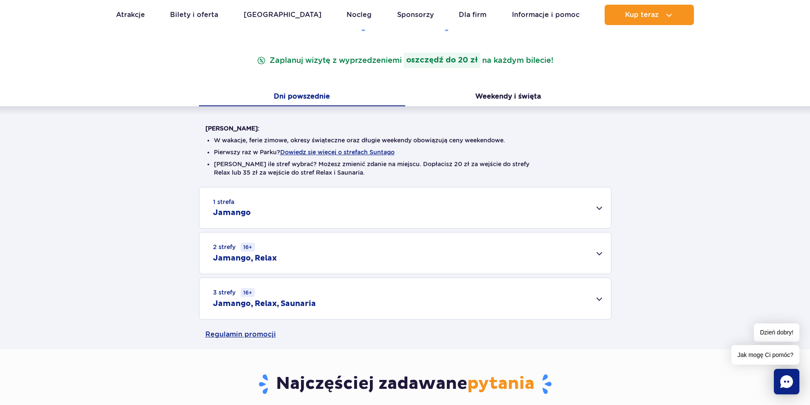
click at [325, 215] on div "1 strefa Jamango" at bounding box center [405, 208] width 412 height 41
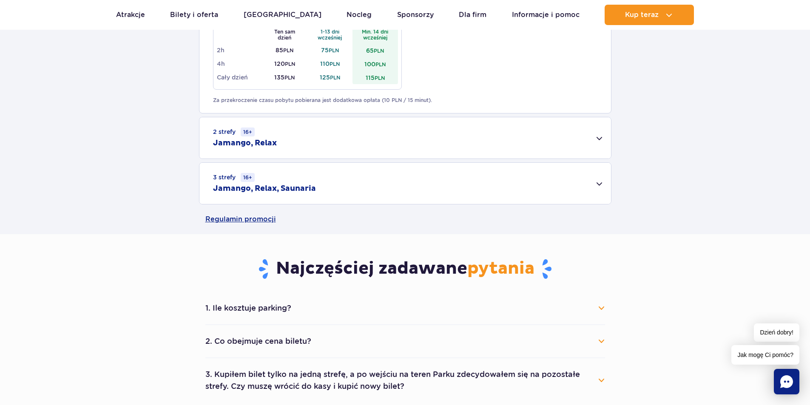
scroll to position [595, 0]
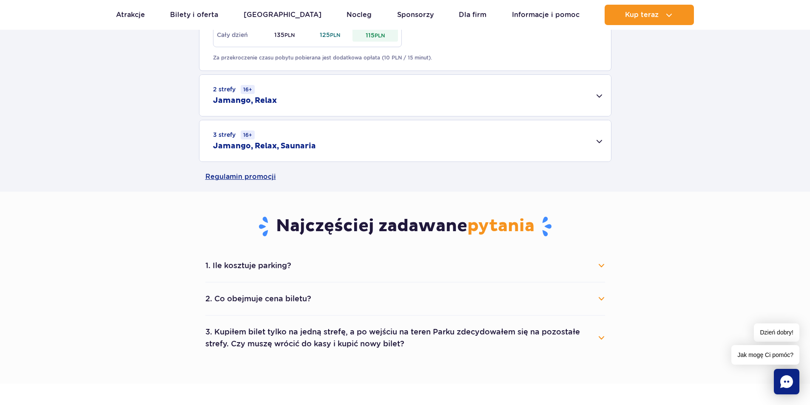
click at [276, 264] on button "1. Ile kosztuje parking?" at bounding box center [405, 265] width 400 height 19
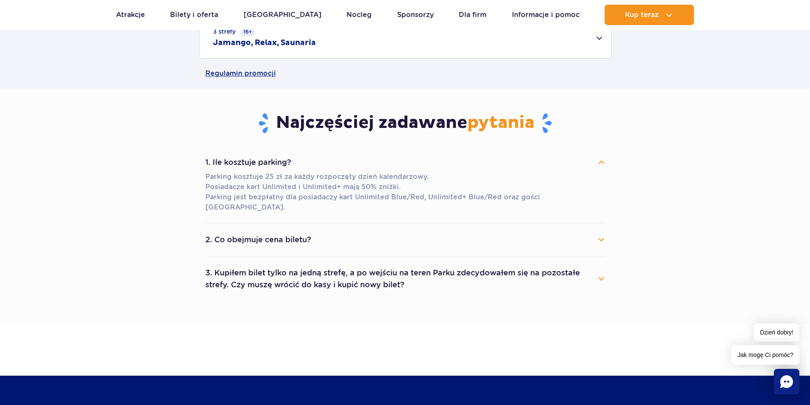
scroll to position [723, 0]
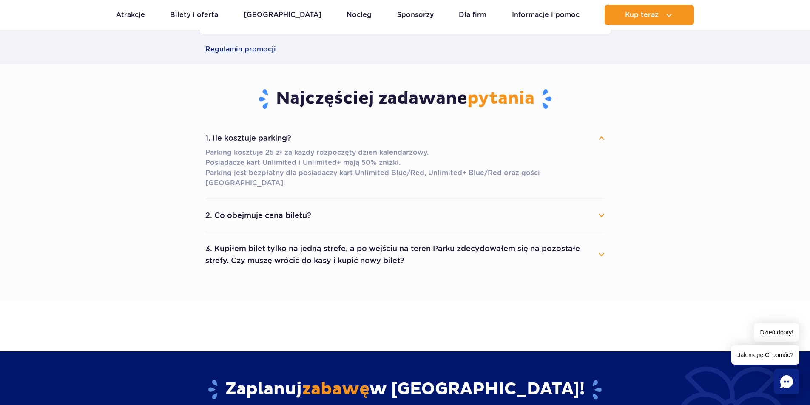
click at [287, 210] on button "2. Co obejmuje cena biletu?" at bounding box center [405, 215] width 400 height 19
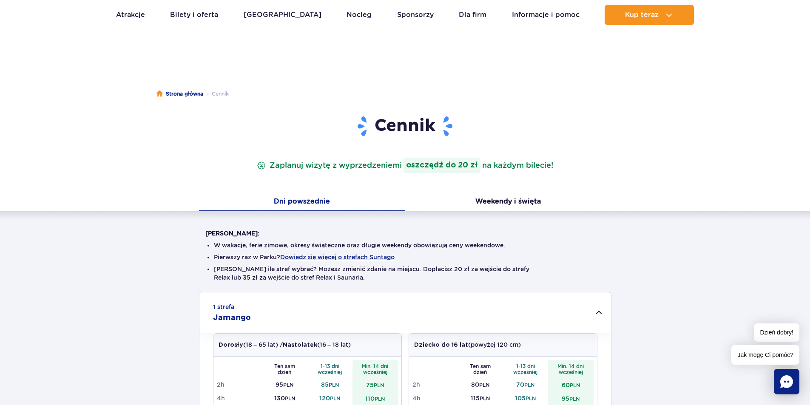
scroll to position [0, 0]
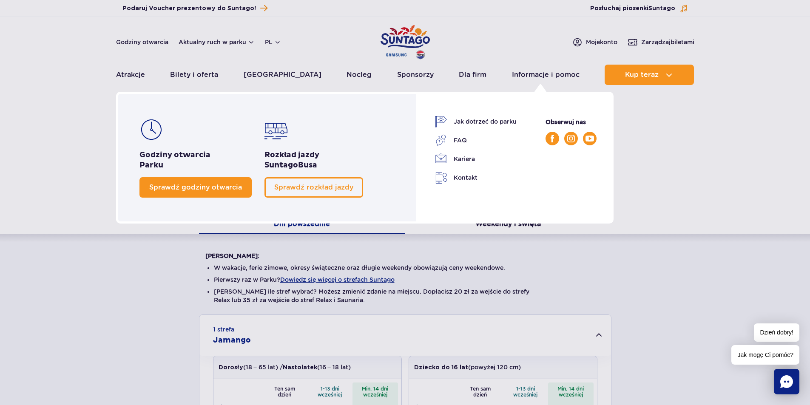
click at [204, 181] on link "Sprawdź godziny otwarcia" at bounding box center [196, 187] width 112 height 20
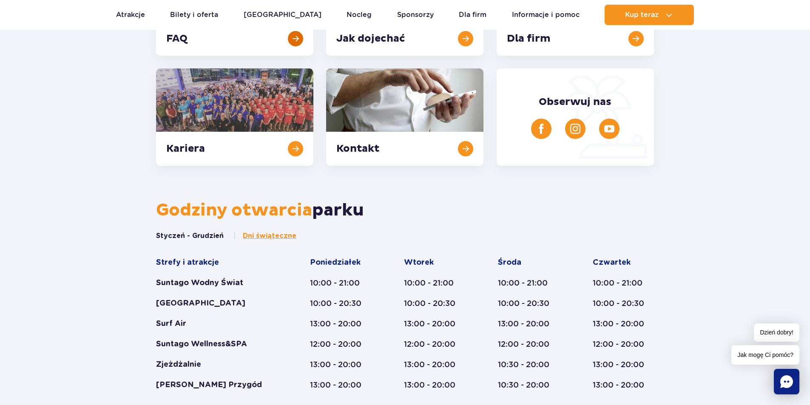
scroll to position [239, 0]
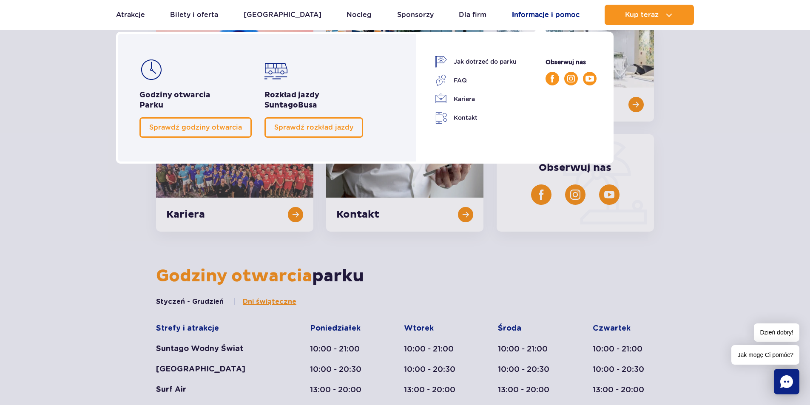
click at [544, 14] on link "Informacje i pomoc" at bounding box center [546, 15] width 68 height 20
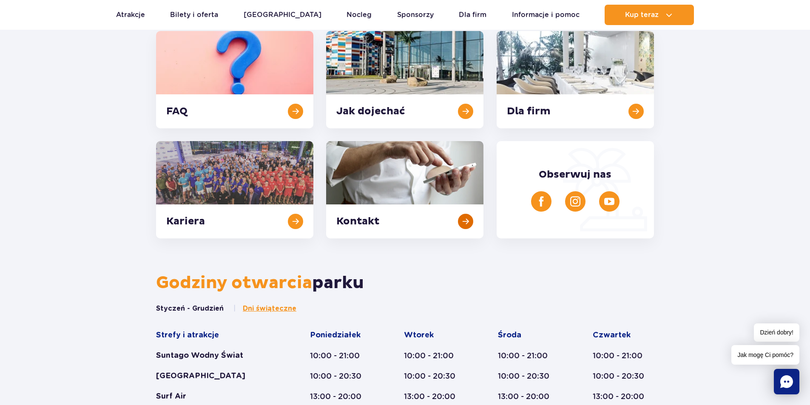
scroll to position [255, 0]
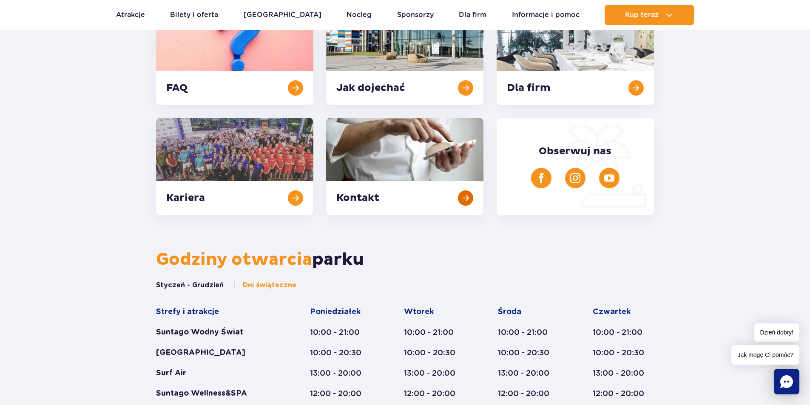
click at [450, 165] on link at bounding box center [404, 166] width 157 height 97
